Goal: Task Accomplishment & Management: Manage account settings

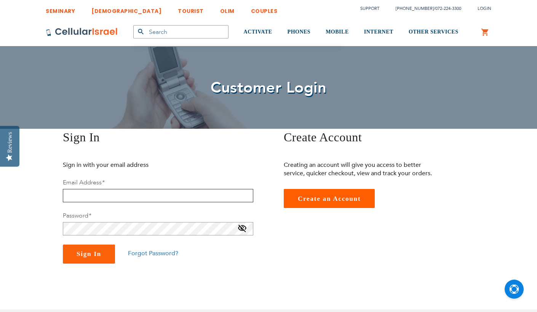
type input "[EMAIL_ADDRESS][DOMAIN_NAME]"
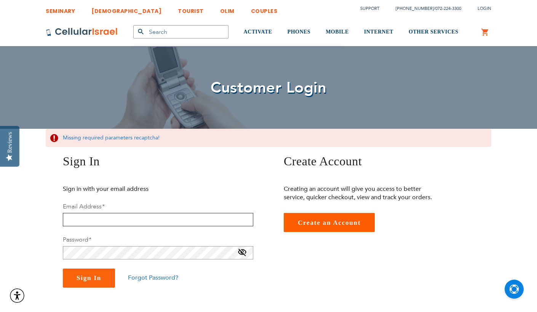
click at [116, 221] on input "email" at bounding box center [158, 219] width 191 height 13
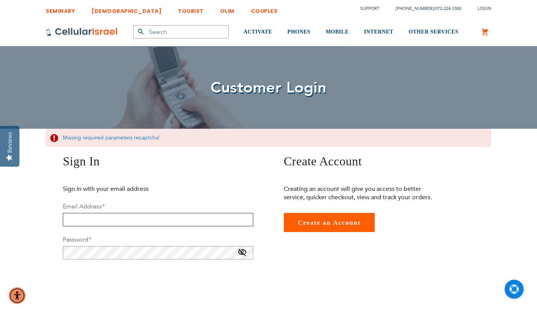
type input "[EMAIL_ADDRESS][DOMAIN_NAME]"
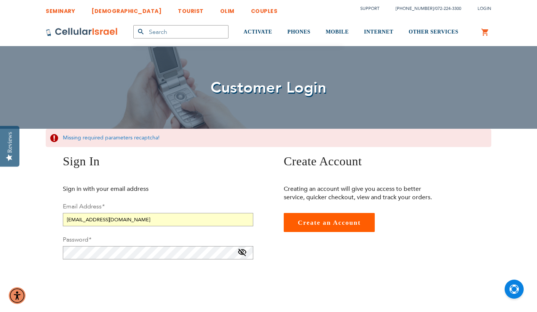
checkbox input "true"
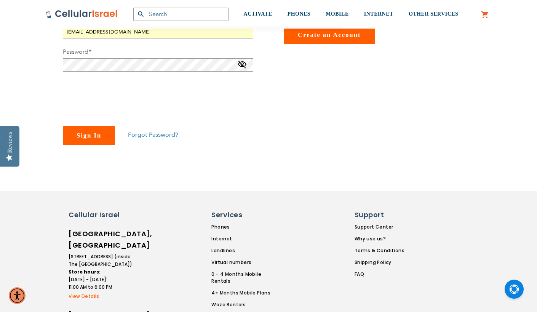
click at [99, 130] on button "Sign In" at bounding box center [89, 135] width 52 height 19
